Goal: Task Accomplishment & Management: Use online tool/utility

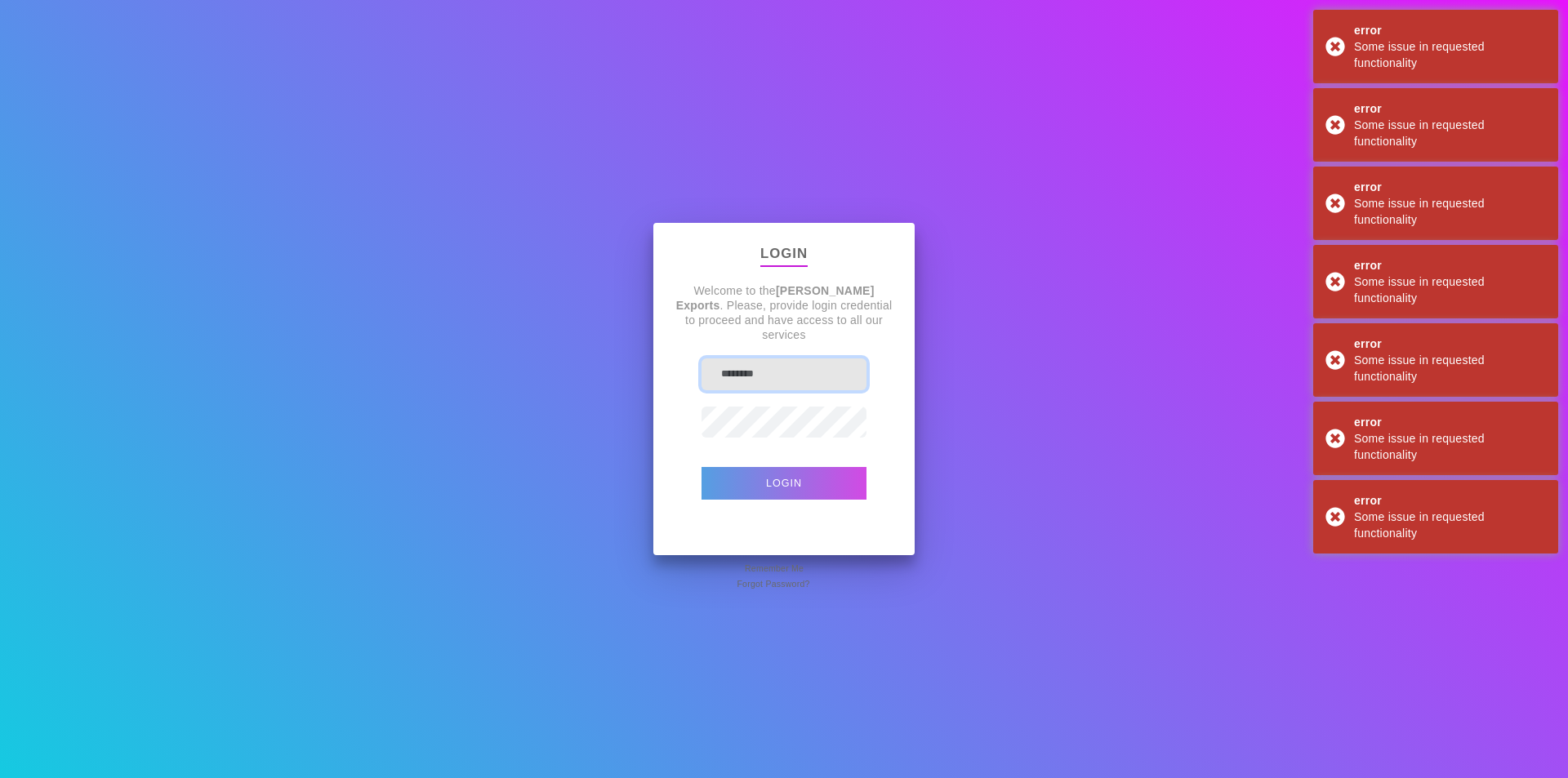
type input "**********"
click at [769, 482] on button "Login" at bounding box center [784, 483] width 165 height 33
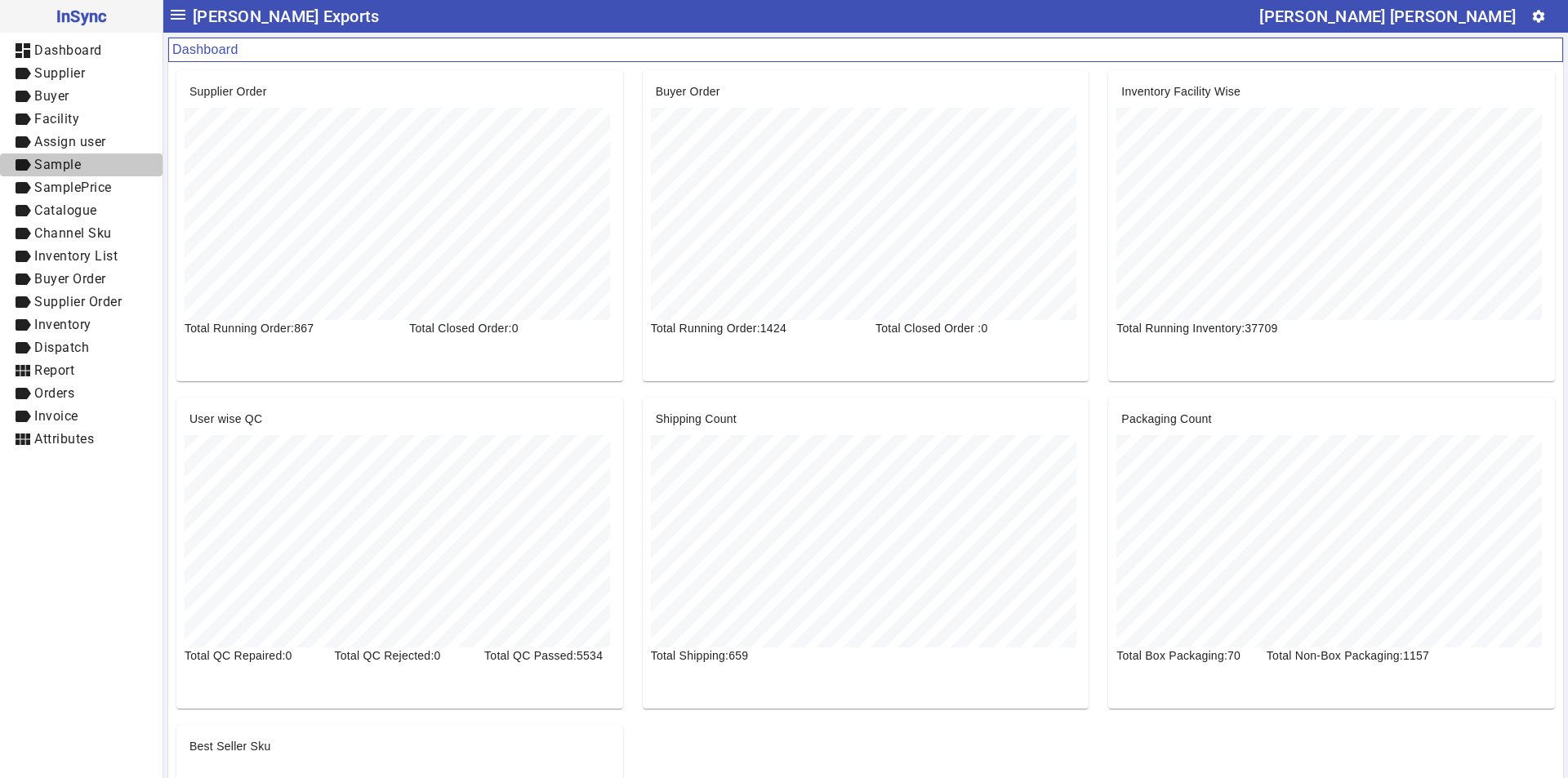
click at [62, 163] on span "Sample" at bounding box center [57, 164] width 46 height 15
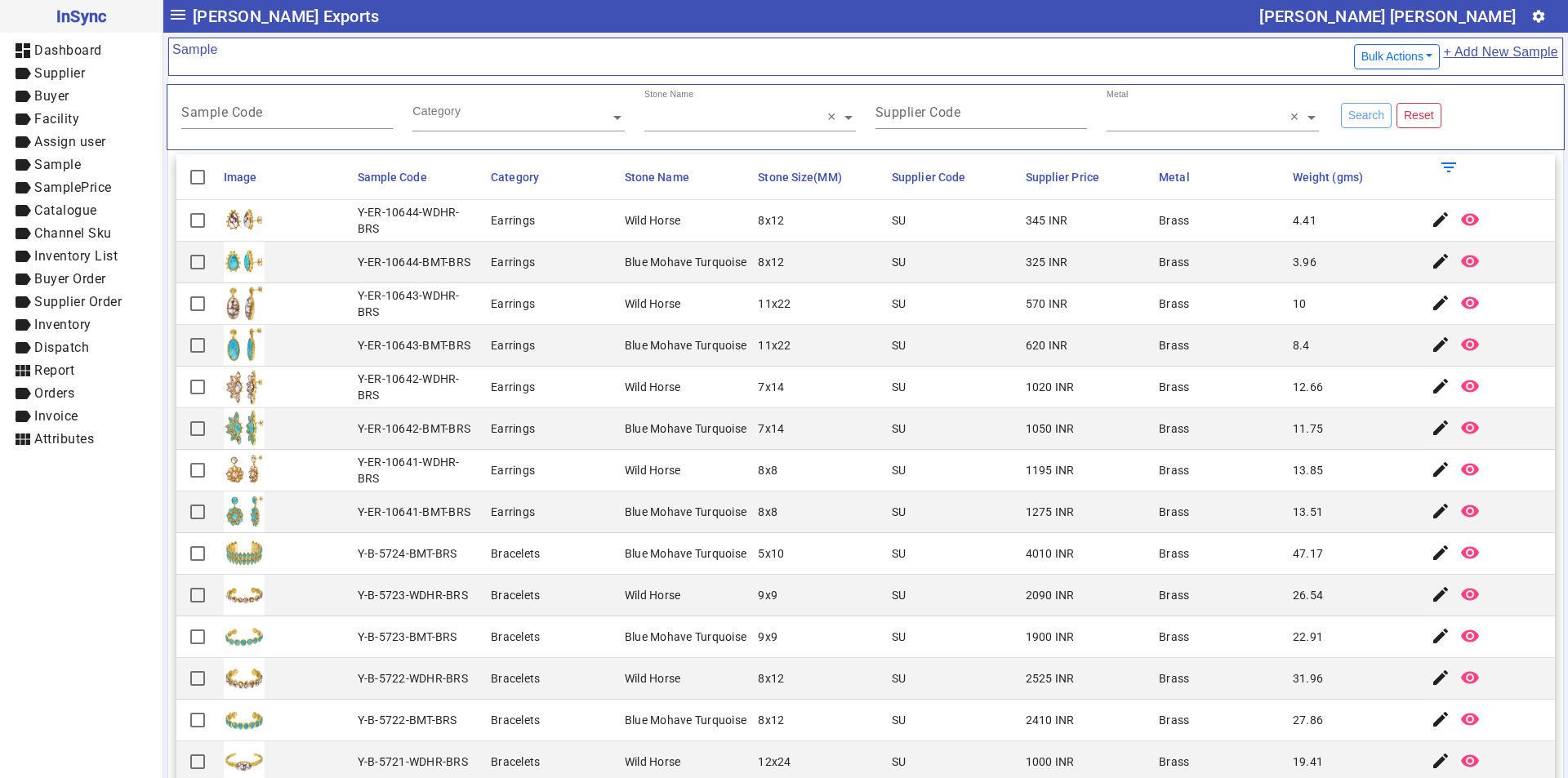
click at [346, 15] on mat-toolbar-row "menu [PERSON_NAME] Exports [PERSON_NAME] [PERSON_NAME] settings" at bounding box center [865, 16] width 1404 height 33
drag, startPoint x: 245, startPoint y: 16, endPoint x: 324, endPoint y: 12, distance: 79.1
click at [323, 12] on mat-toolbar-row "menu [PERSON_NAME] Exports [PERSON_NAME] [PERSON_NAME] settings" at bounding box center [865, 16] width 1404 height 33
